Goal: Find specific page/section: Find specific page/section

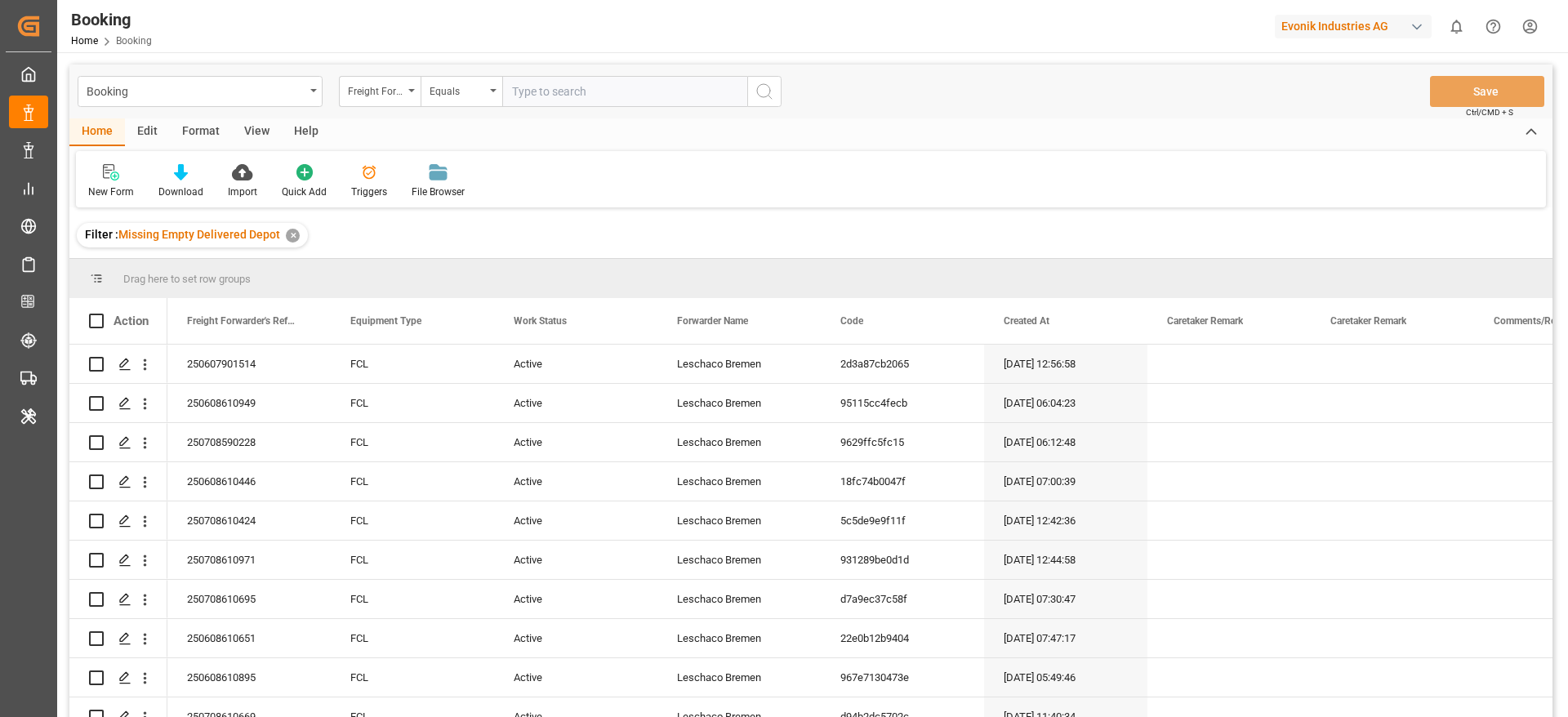
click at [208, 135] on div "Format" at bounding box center [200, 133] width 62 height 28
click at [113, 184] on div "Filter Rows" at bounding box center [111, 191] width 48 height 15
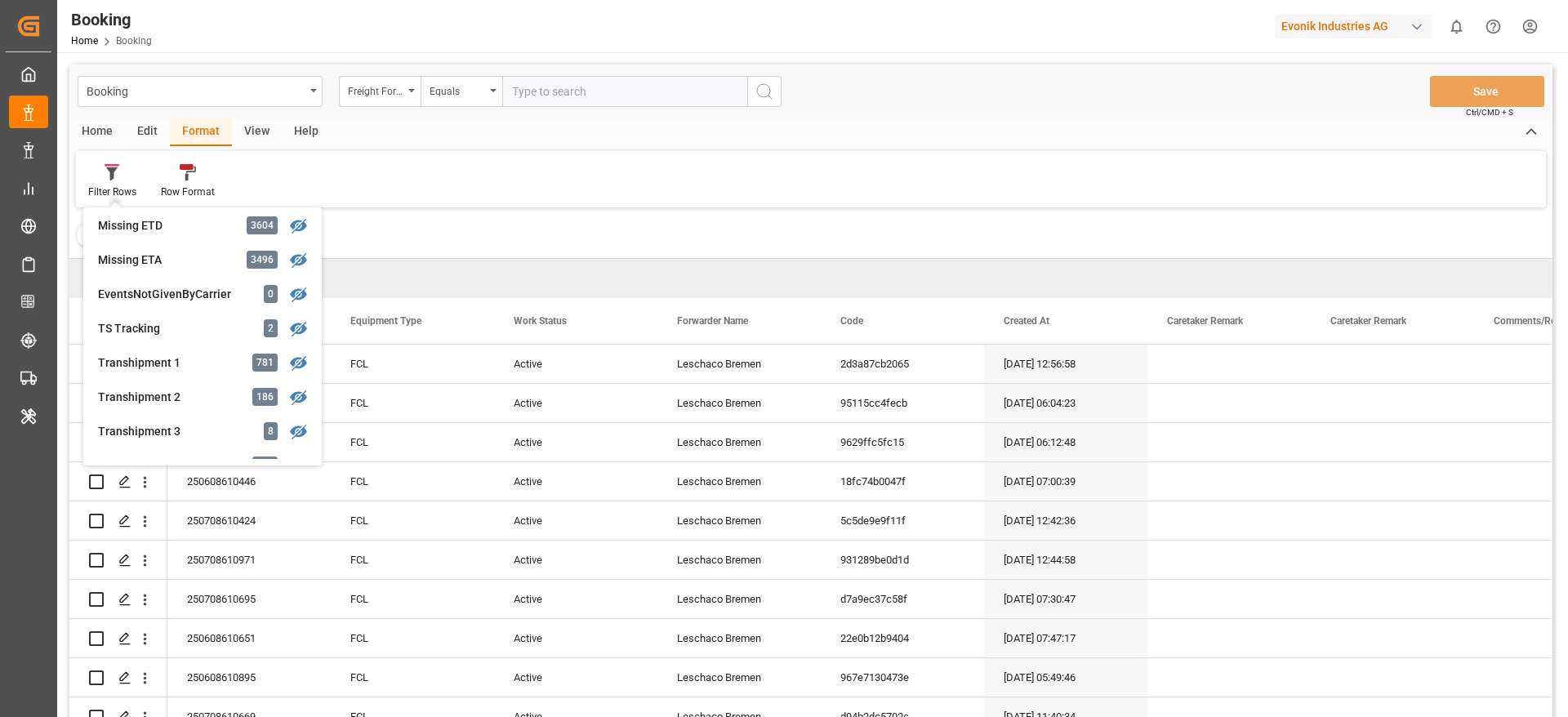
scroll to position [367, 0]
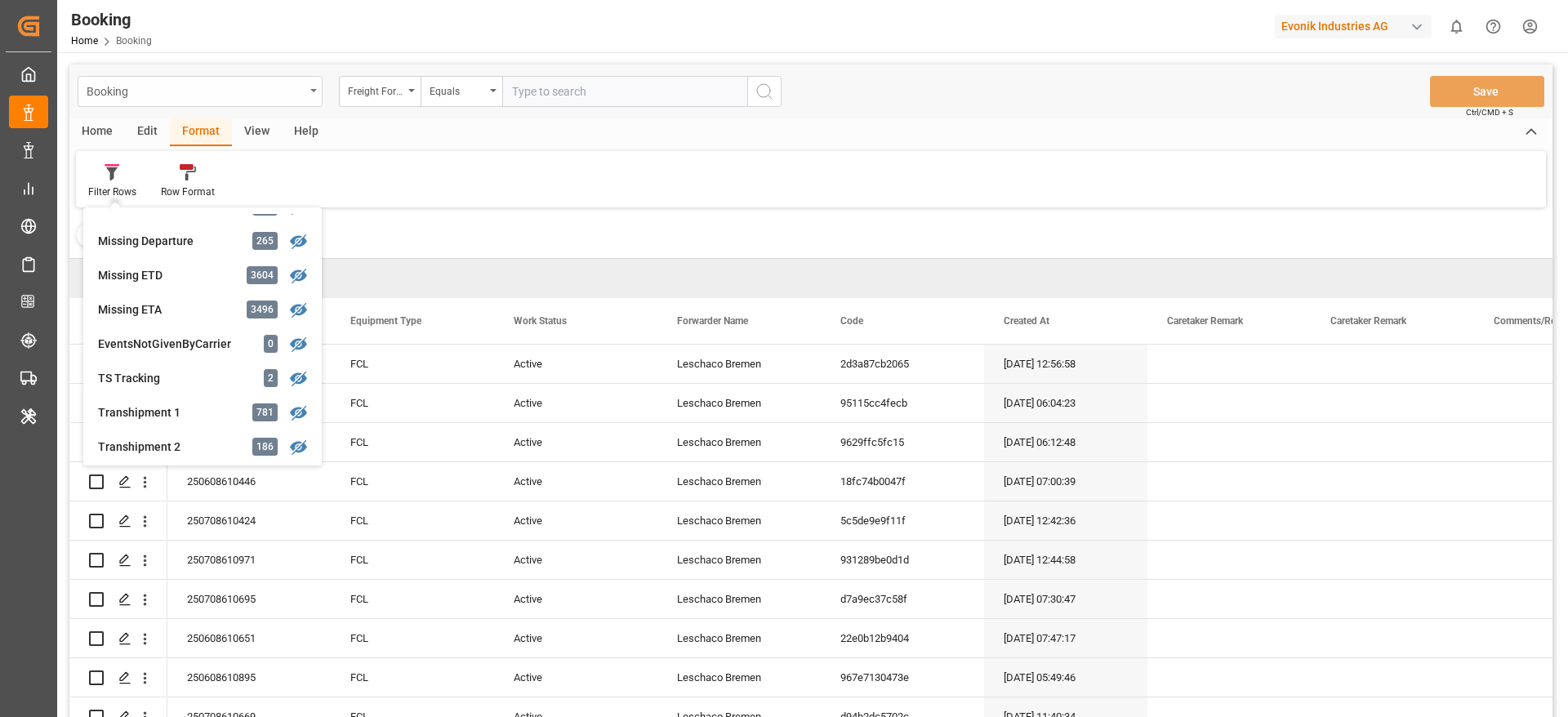
click at [298, 99] on div "Booking" at bounding box center [196, 90] width 218 height 20
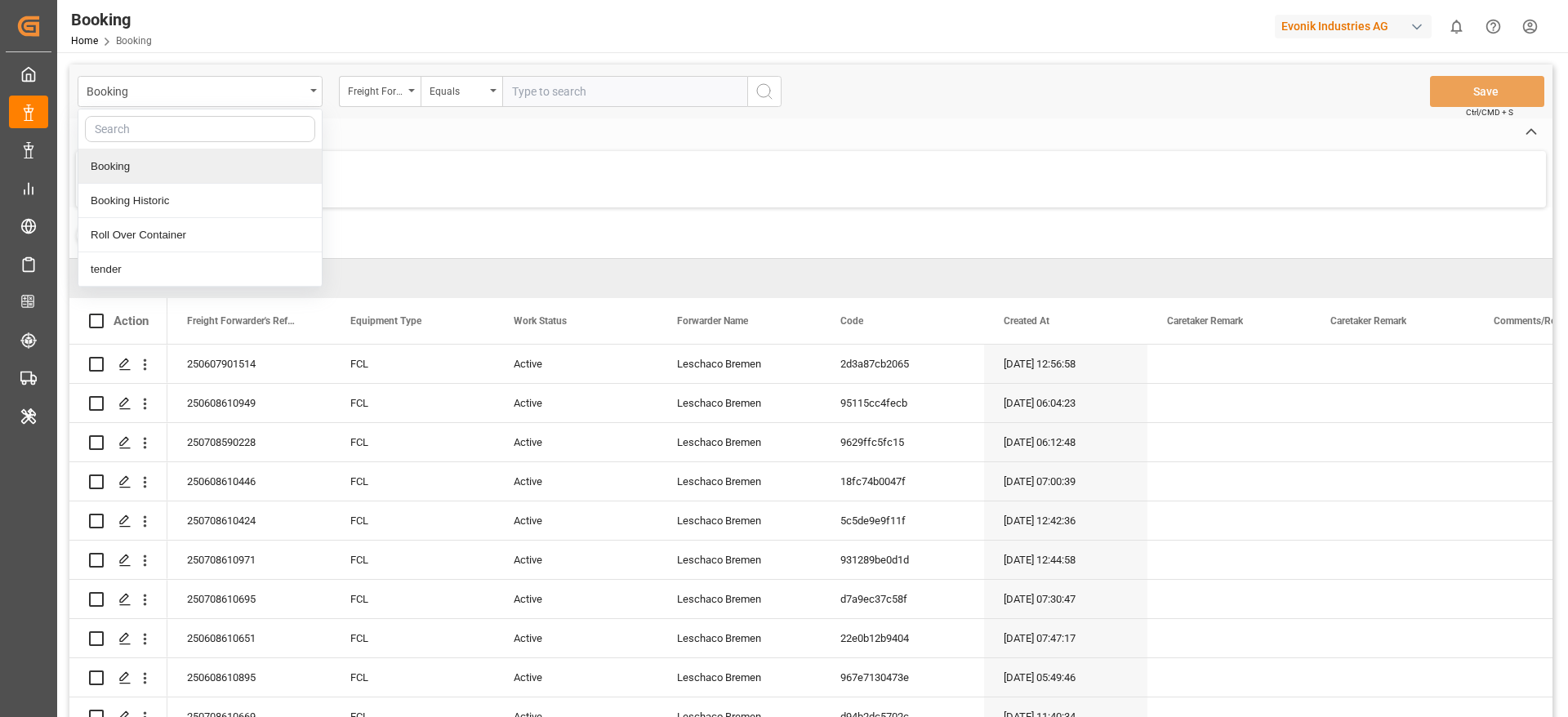
click at [1323, 24] on div "Evonik Industries AG" at bounding box center [1353, 26] width 157 height 24
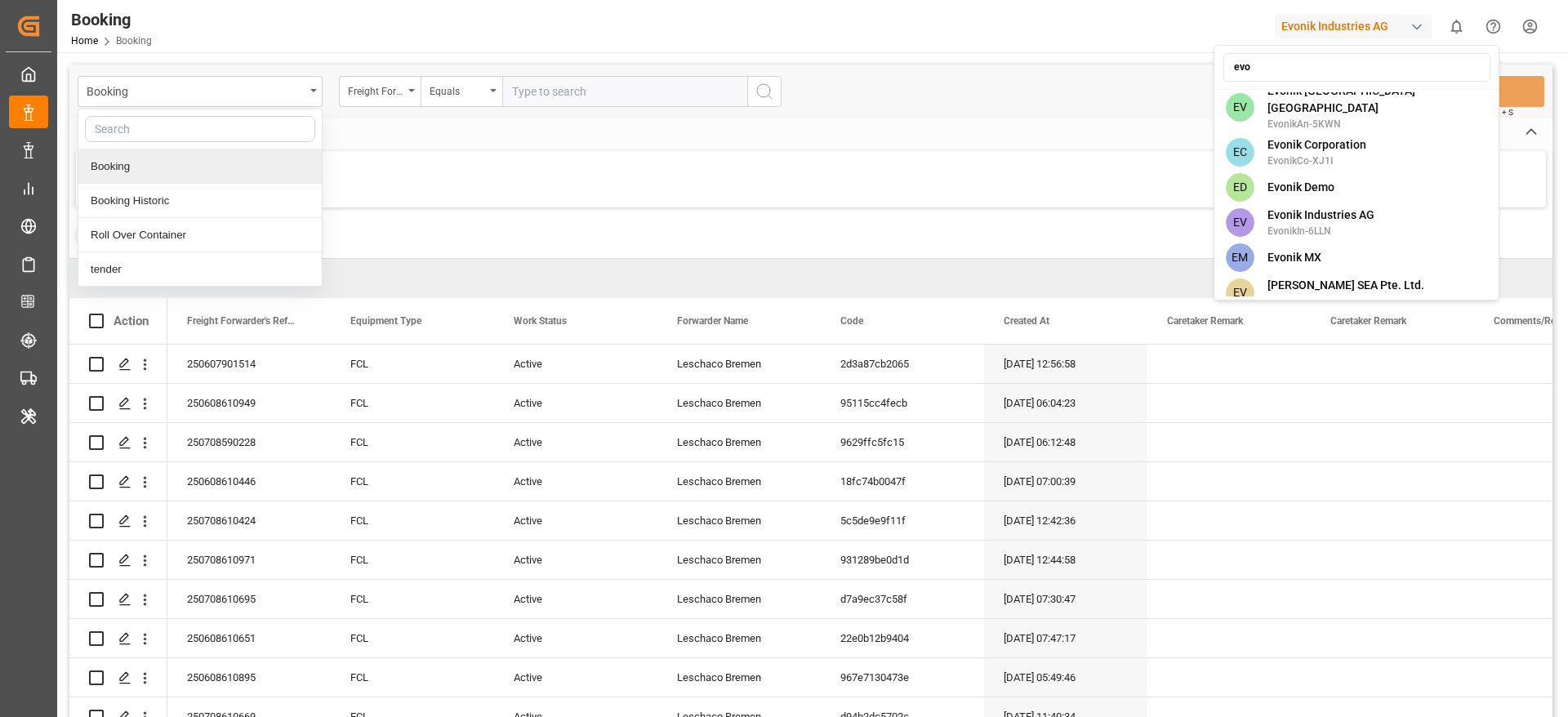
scroll to position [1109, 0]
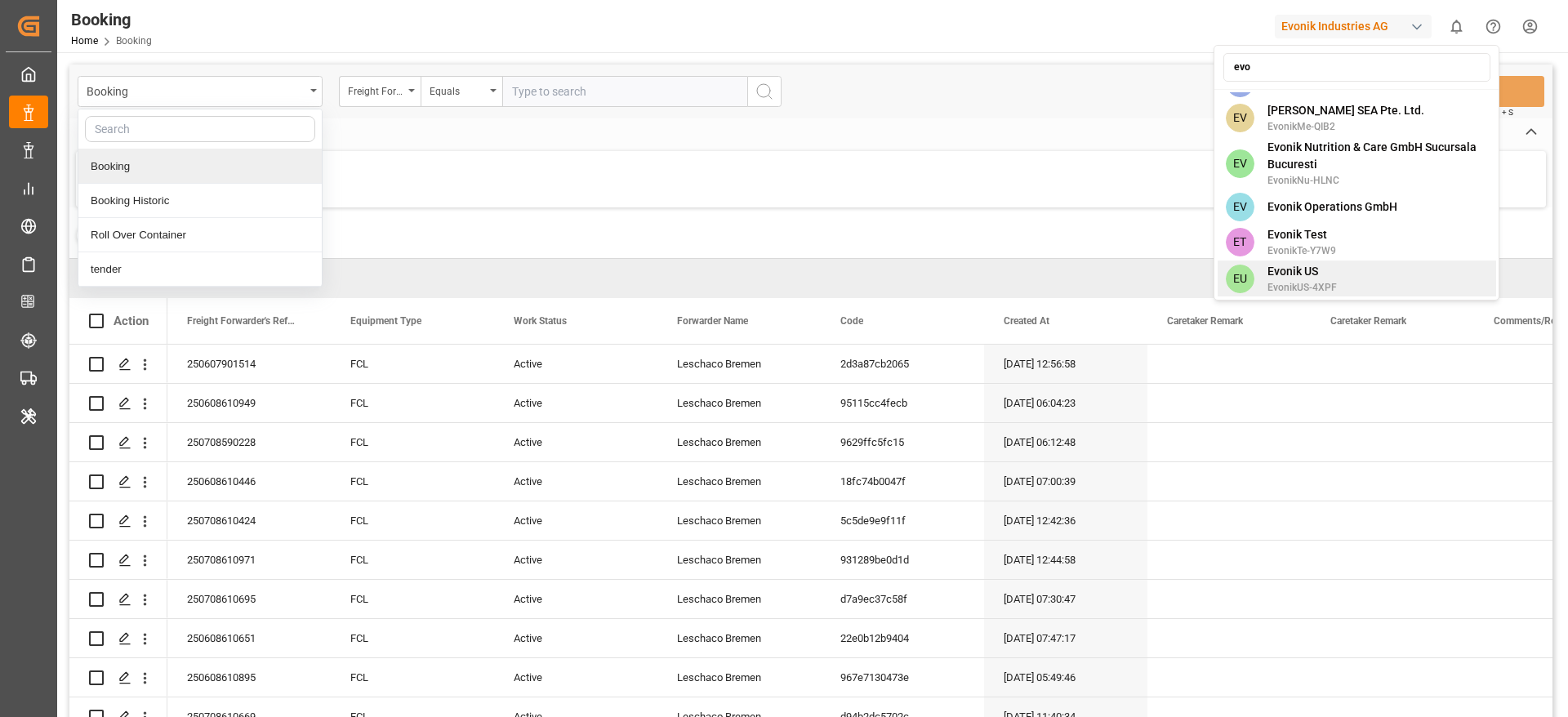
type input "evo"
click at [1341, 261] on div "EU Evonik US EvonikUS-4XPF" at bounding box center [1356, 279] width 278 height 37
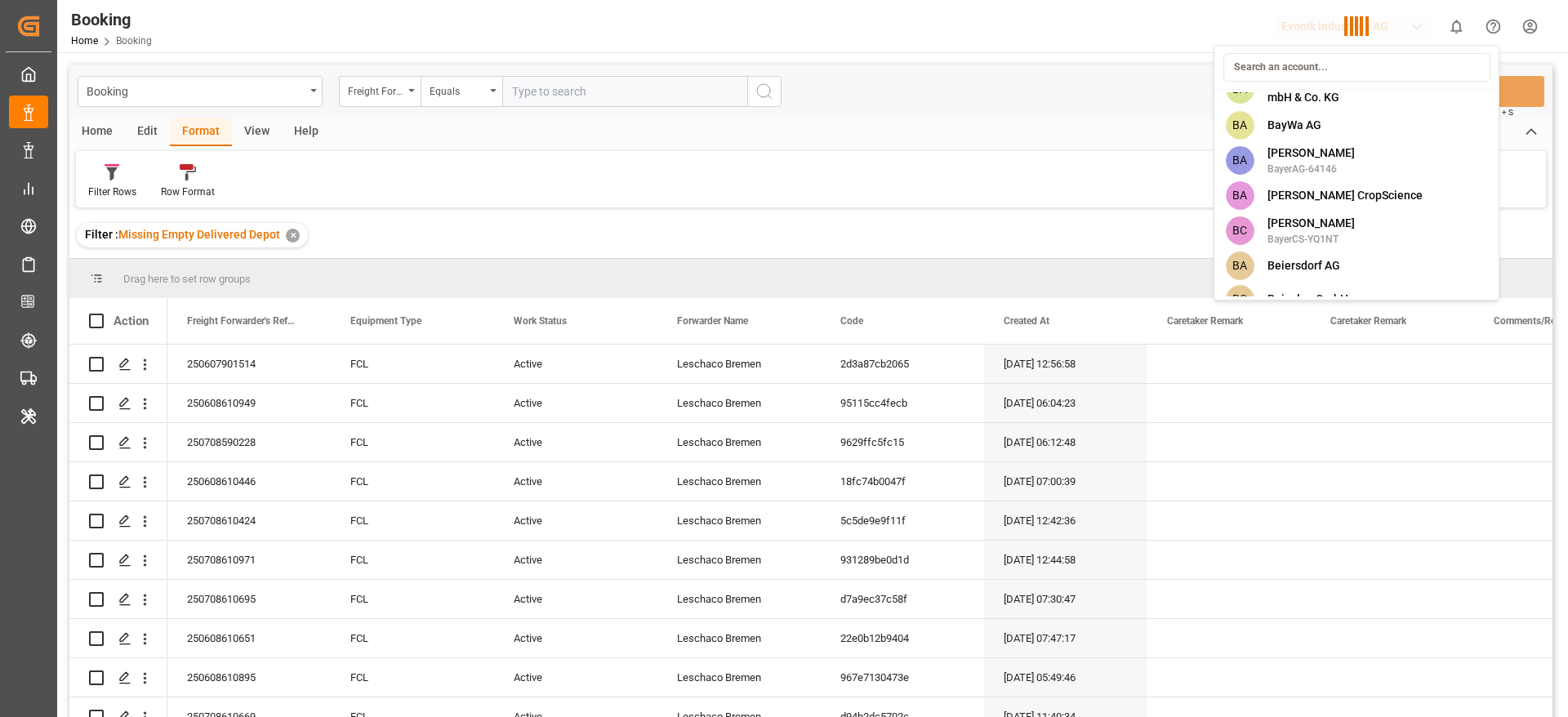
scroll to position [4530, 0]
